Goal: Information Seeking & Learning: Learn about a topic

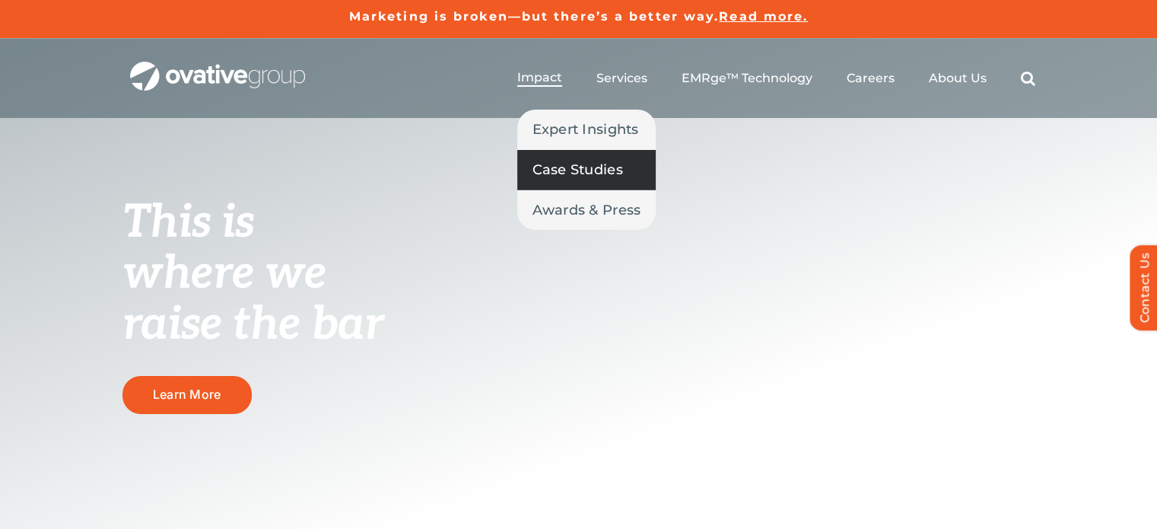
click at [569, 161] on span "Case Studies" at bounding box center [578, 169] width 91 height 21
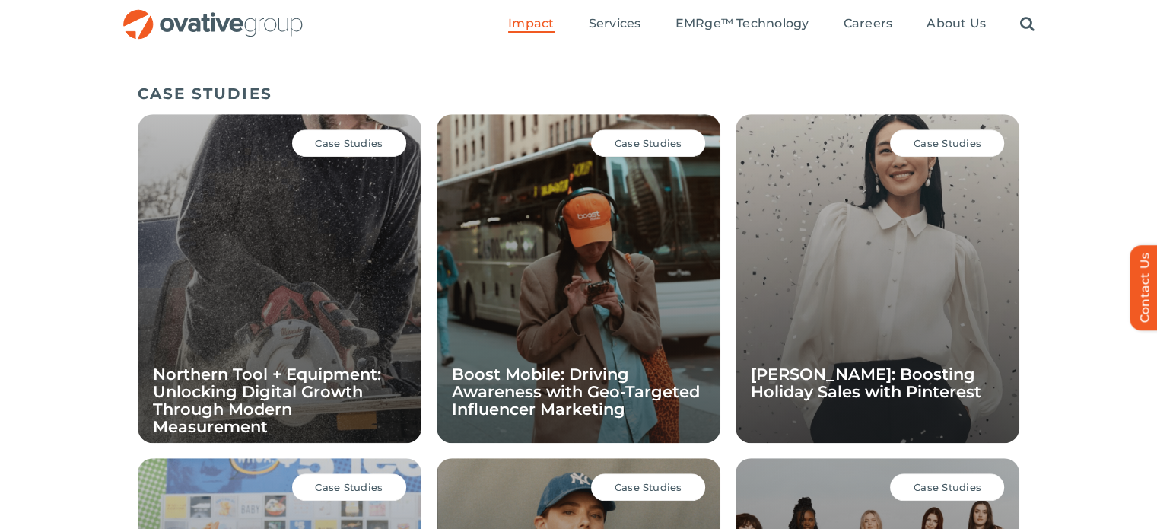
scroll to position [1012, 0]
click at [943, 142] on span "Case Studies" at bounding box center [948, 144] width 68 height 12
click at [839, 298] on div "Case Studies Ann Taylor: Boosting Holiday Sales with Pinterest" at bounding box center [878, 279] width 284 height 329
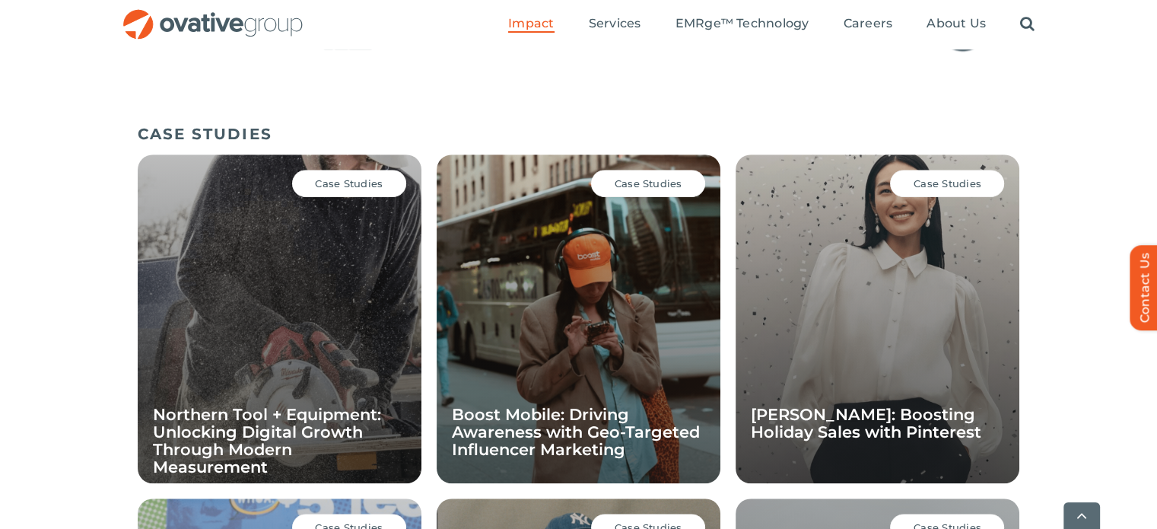
scroll to position [1002, 0]
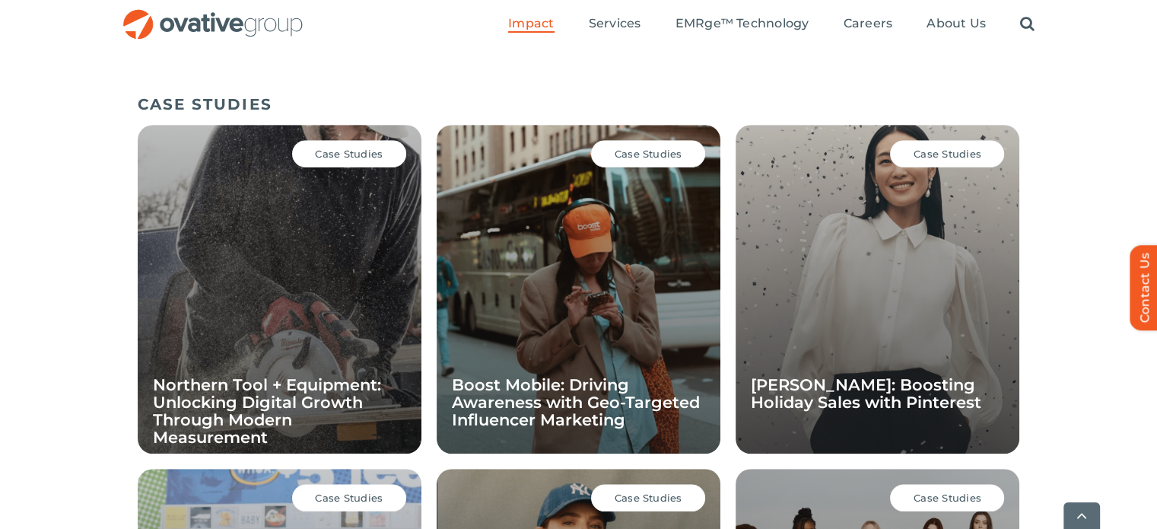
click at [271, 355] on div "Case Studies Northern Tool + Equipment: Unlocking Digital Growth Through Modern…" at bounding box center [280, 289] width 284 height 329
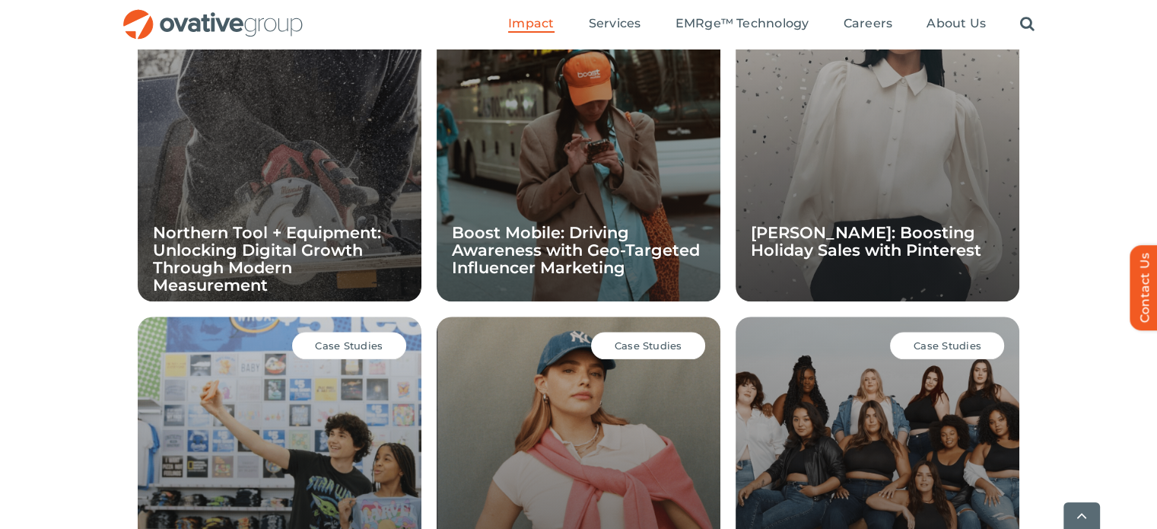
scroll to position [1427, 0]
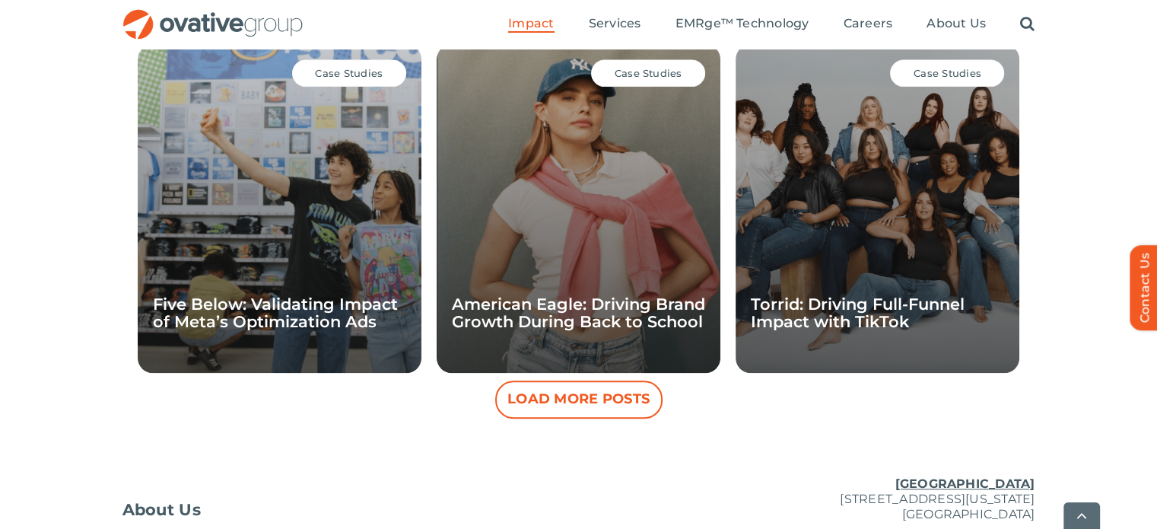
click at [602, 396] on button "Load More Posts" at bounding box center [578, 399] width 167 height 38
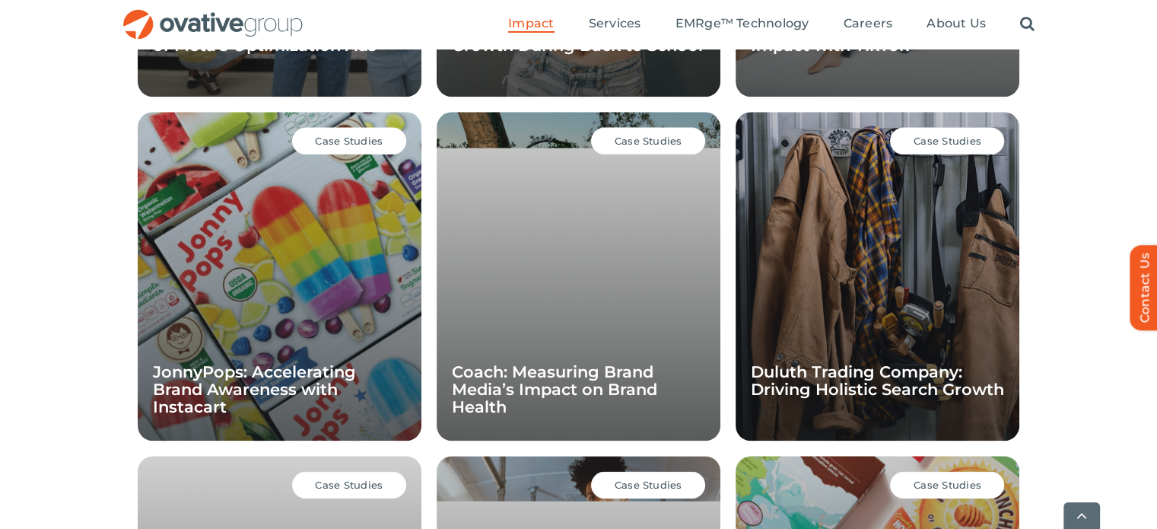
scroll to position [1702, 0]
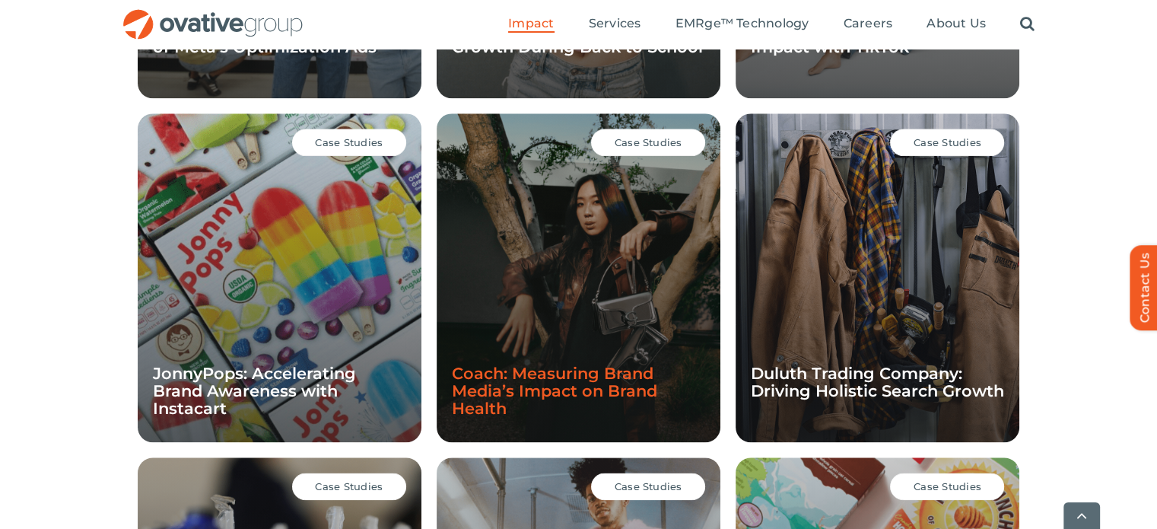
click at [528, 366] on link "Coach: Measuring Brand Media’s Impact on Brand Health" at bounding box center [554, 391] width 205 height 54
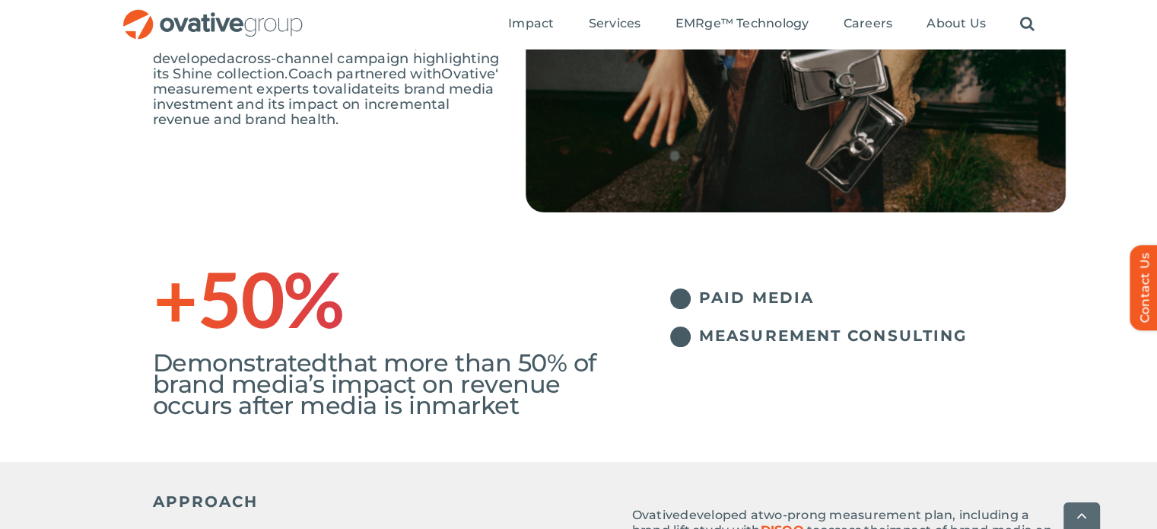
scroll to position [319, 0]
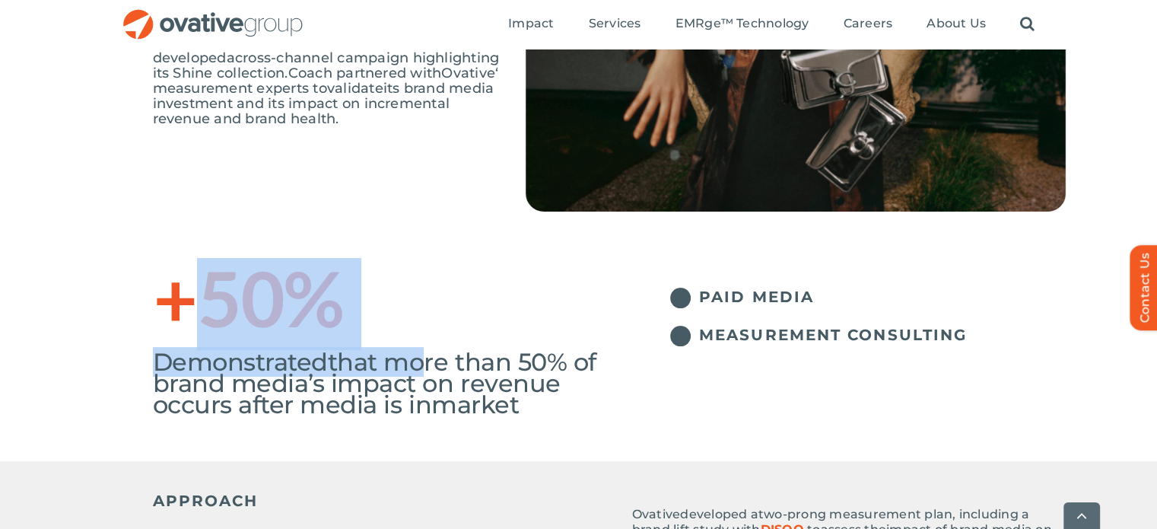
drag, startPoint x: 418, startPoint y: 361, endPoint x: 201, endPoint y: 295, distance: 227.0
click at [201, 295] on div "+50% Demonstrated that more than 50% of brand media’s impact on revenue occurs …" at bounding box center [381, 336] width 457 height 158
click at [201, 295] on h1 "+50%" at bounding box center [381, 304] width 457 height 49
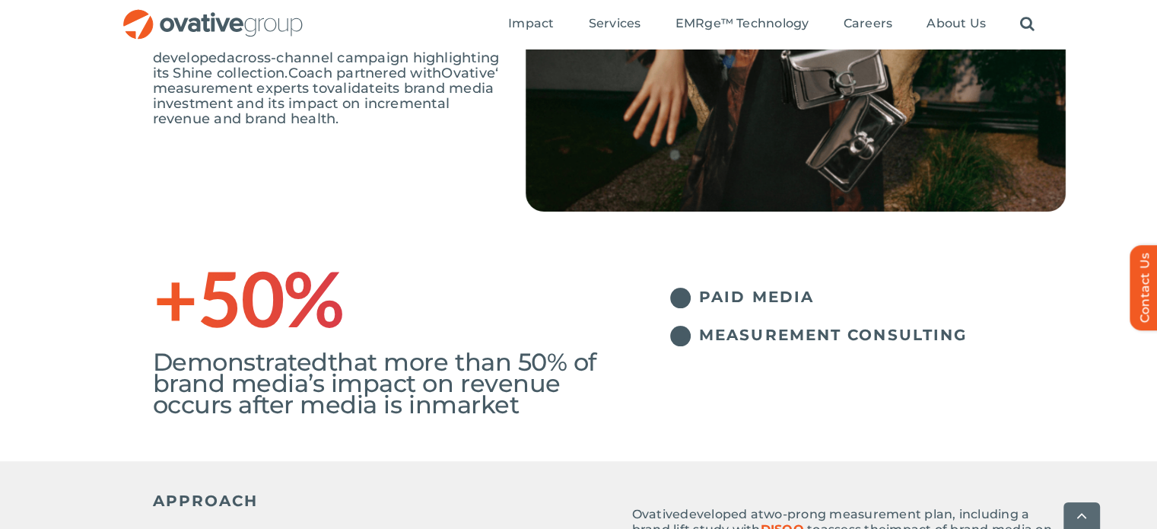
click at [180, 231] on div "Wear Your Shine: Brand Media Measurement In an effort to elevate its brand medi…" at bounding box center [609, 39] width 913 height 436
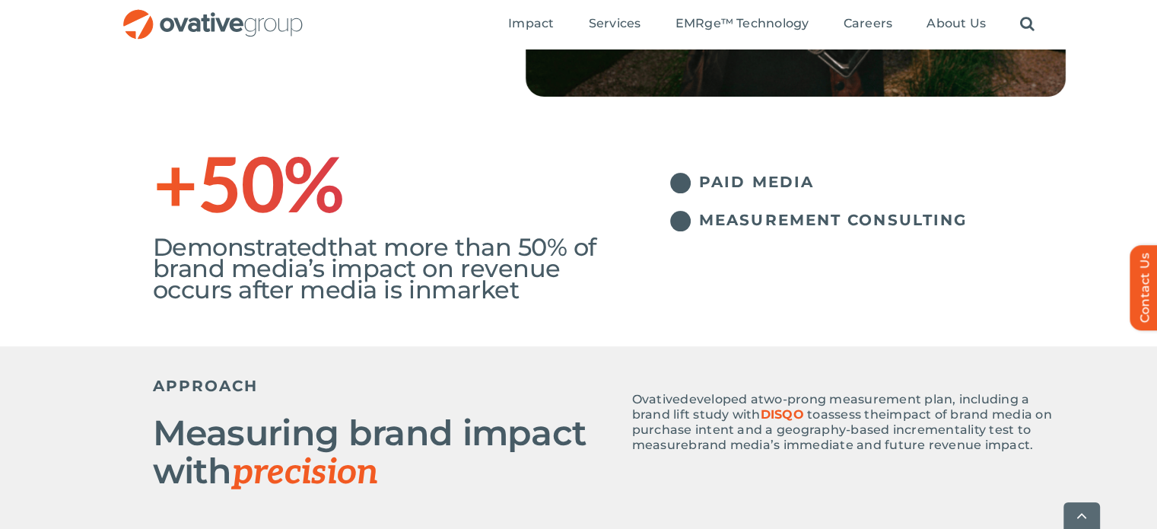
scroll to position [435, 0]
click at [694, 185] on li "PAID MEDIA" at bounding box center [838, 188] width 457 height 33
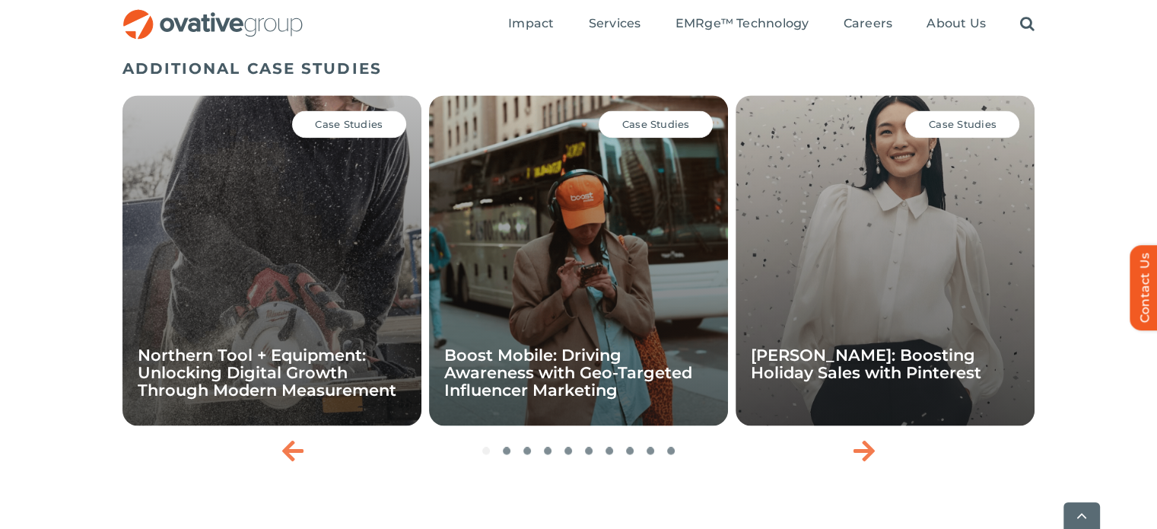
scroll to position [2211, 0]
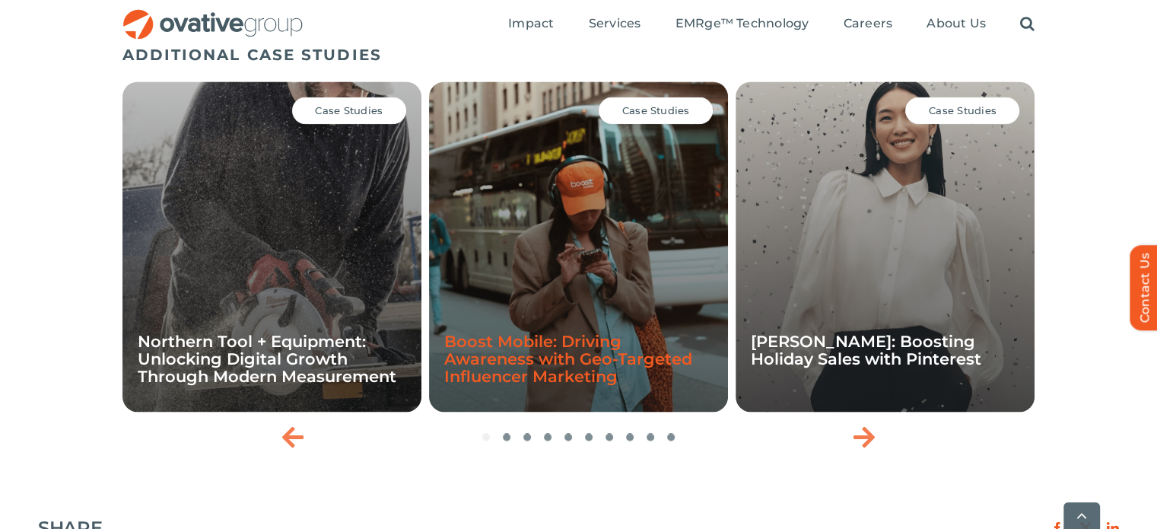
click at [524, 359] on link "Boost Mobile: Driving Awareness with Geo-Targeted Influencer Marketing" at bounding box center [568, 359] width 248 height 54
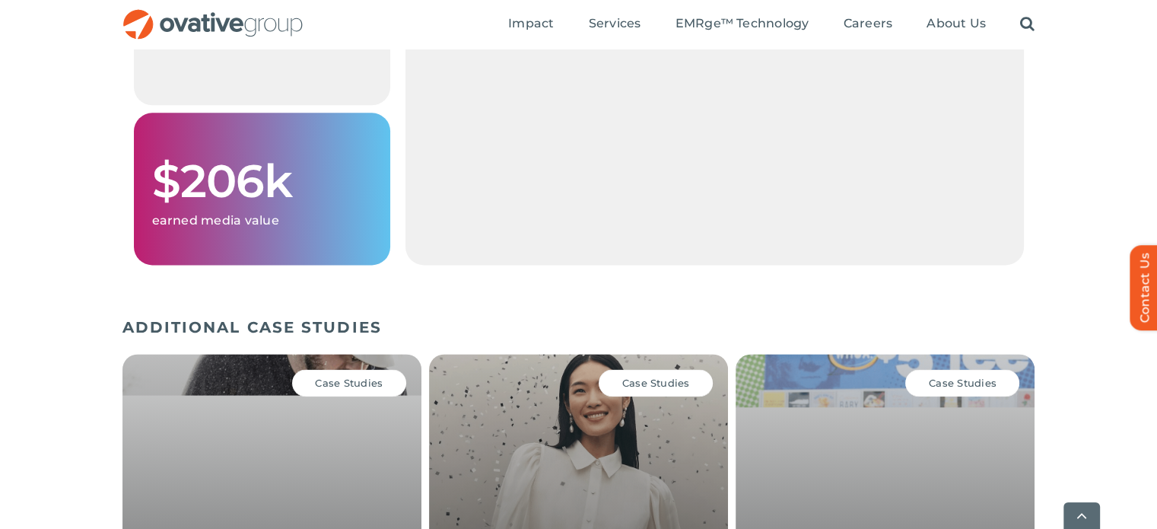
scroll to position [1982, 0]
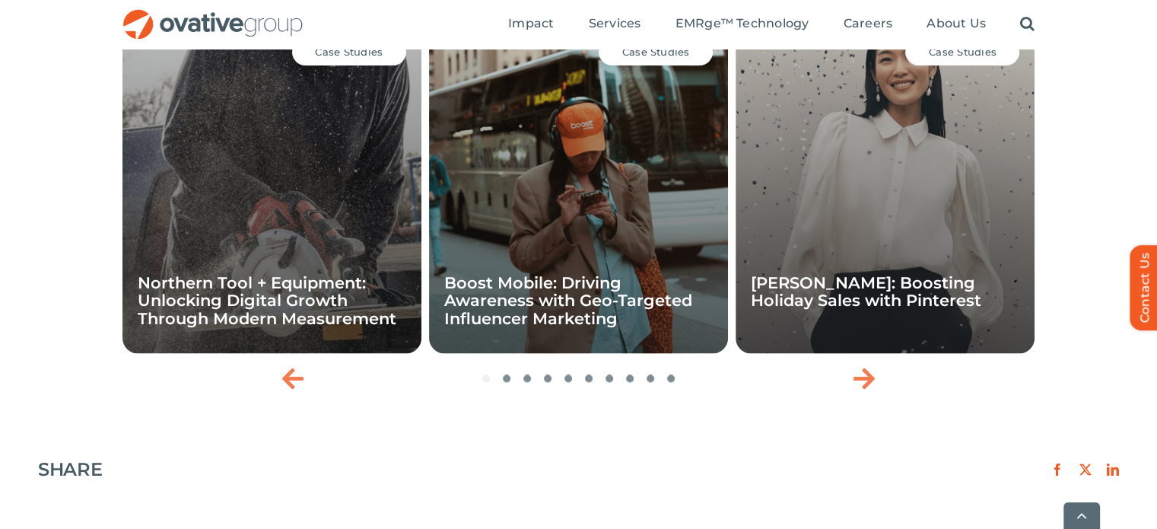
scroll to position [2198, 0]
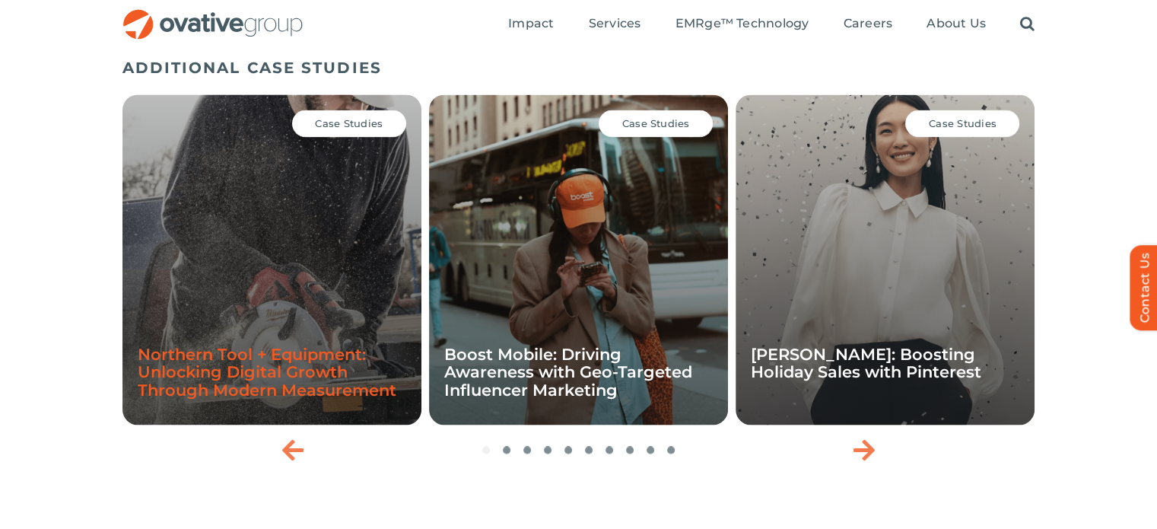
click at [259, 352] on link "Northern Tool + Equipment: Unlocking Digital Growth Through Modern Measurement" at bounding box center [267, 372] width 259 height 54
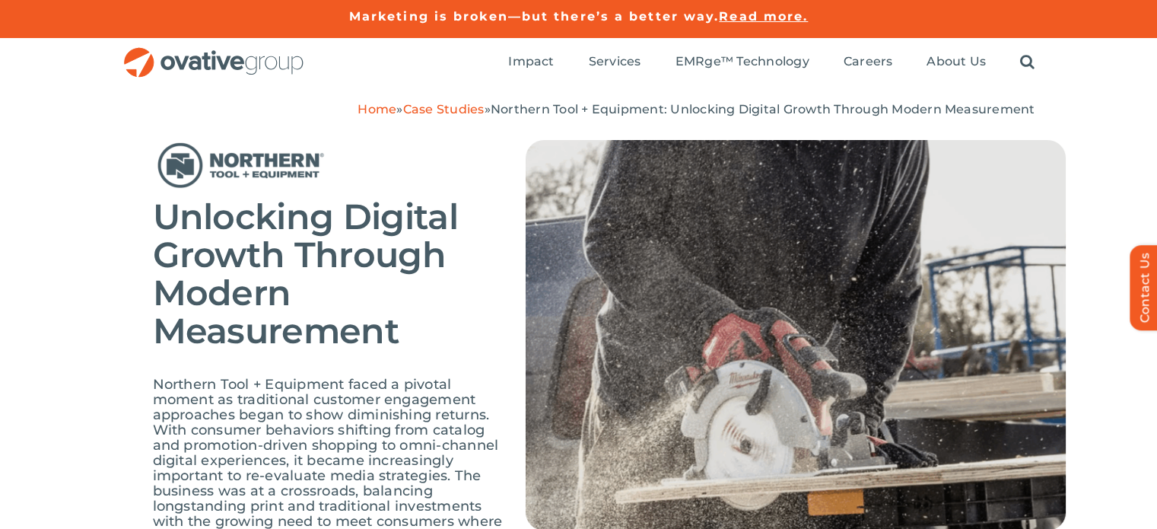
click at [374, 237] on span "Unlocking Digital Growth Through Modern Measurement" at bounding box center [305, 274] width 305 height 158
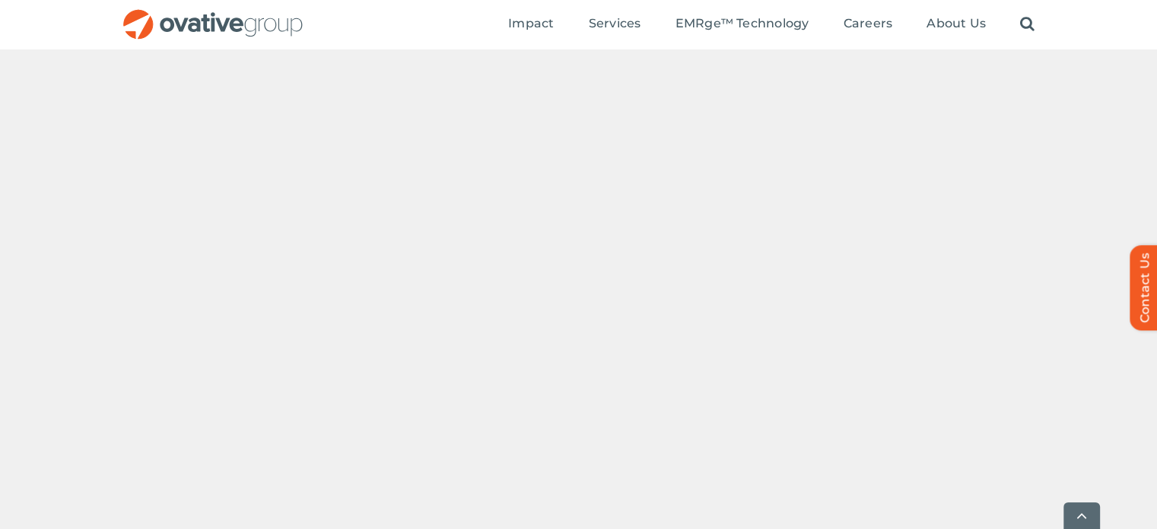
scroll to position [1090, 0]
